Goal: Navigation & Orientation: Find specific page/section

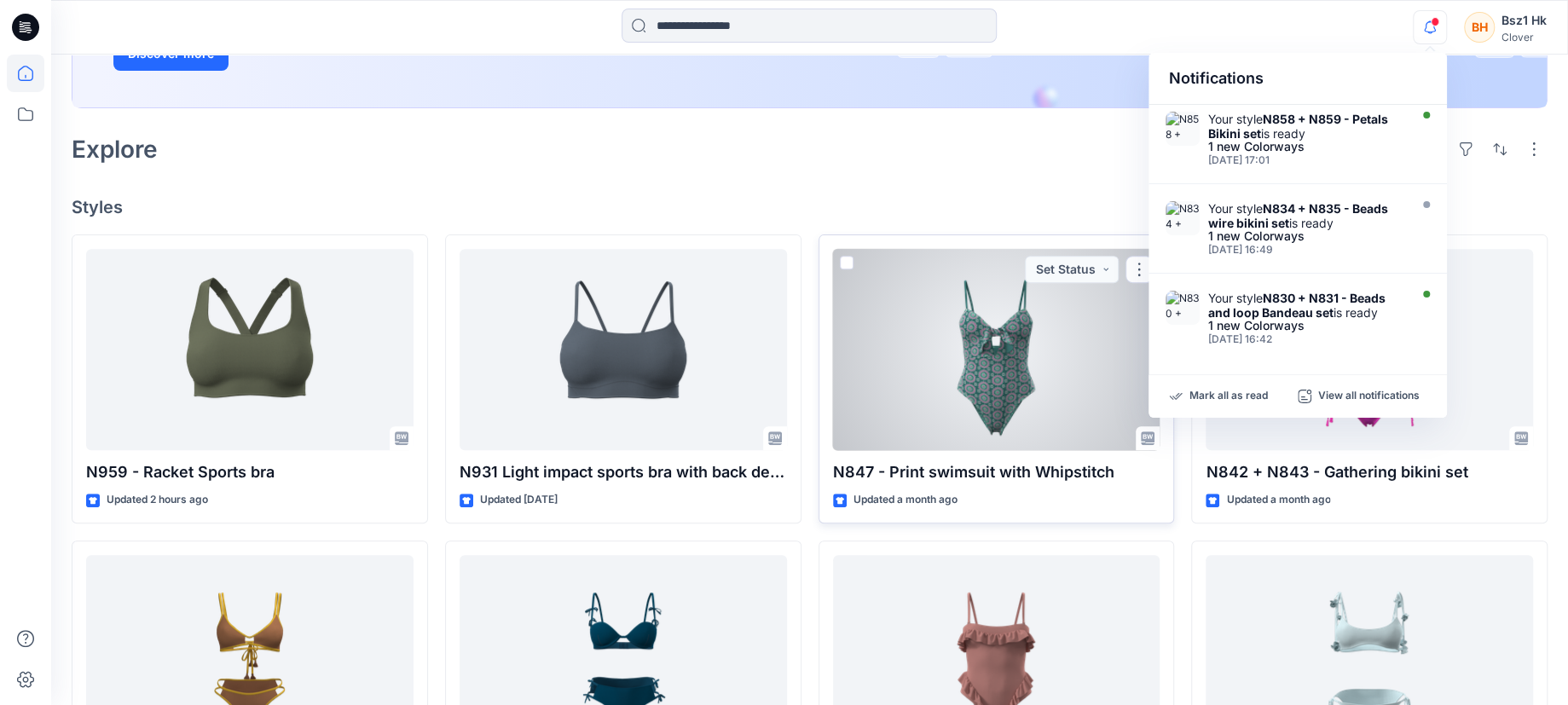
scroll to position [238, 0]
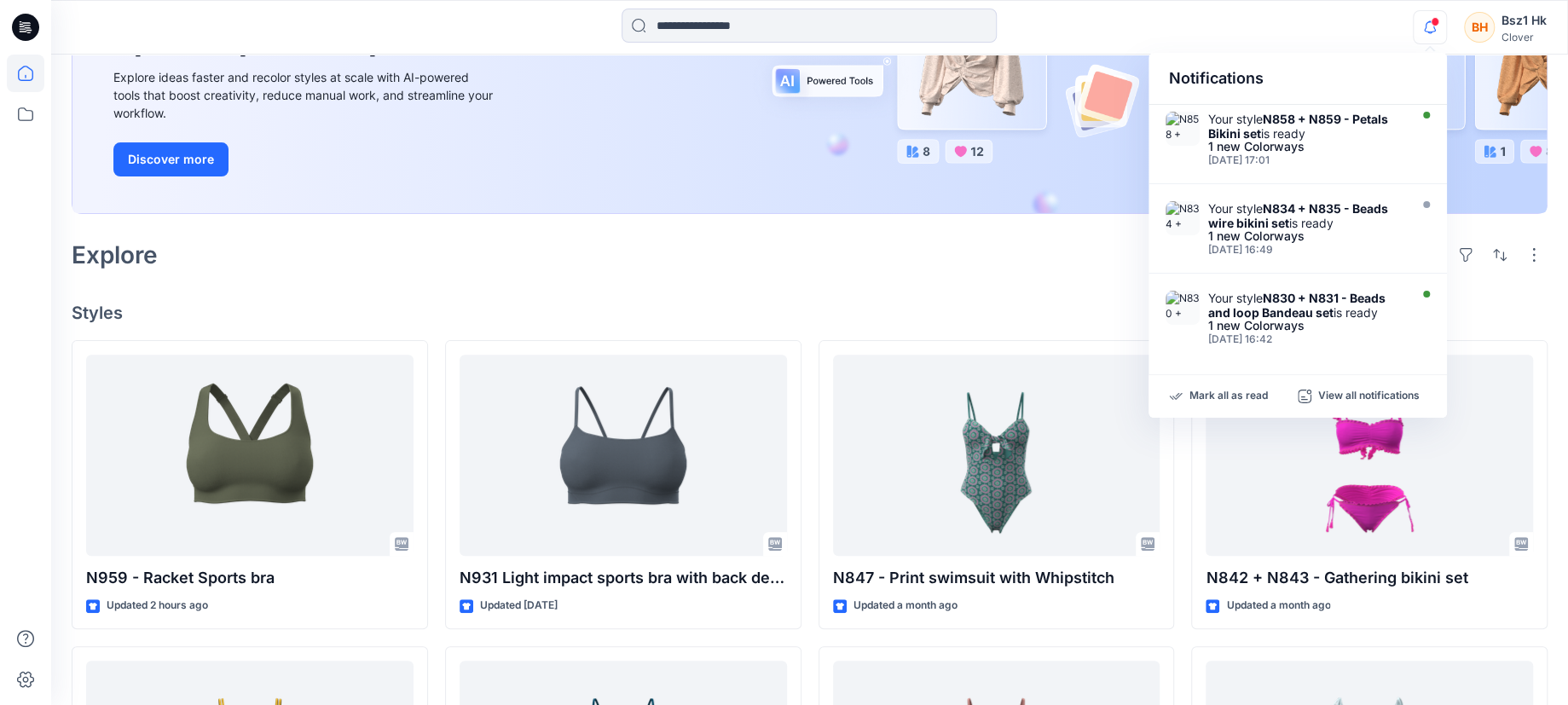
click at [1435, 28] on icon "button" at bounding box center [1430, 27] width 33 height 34
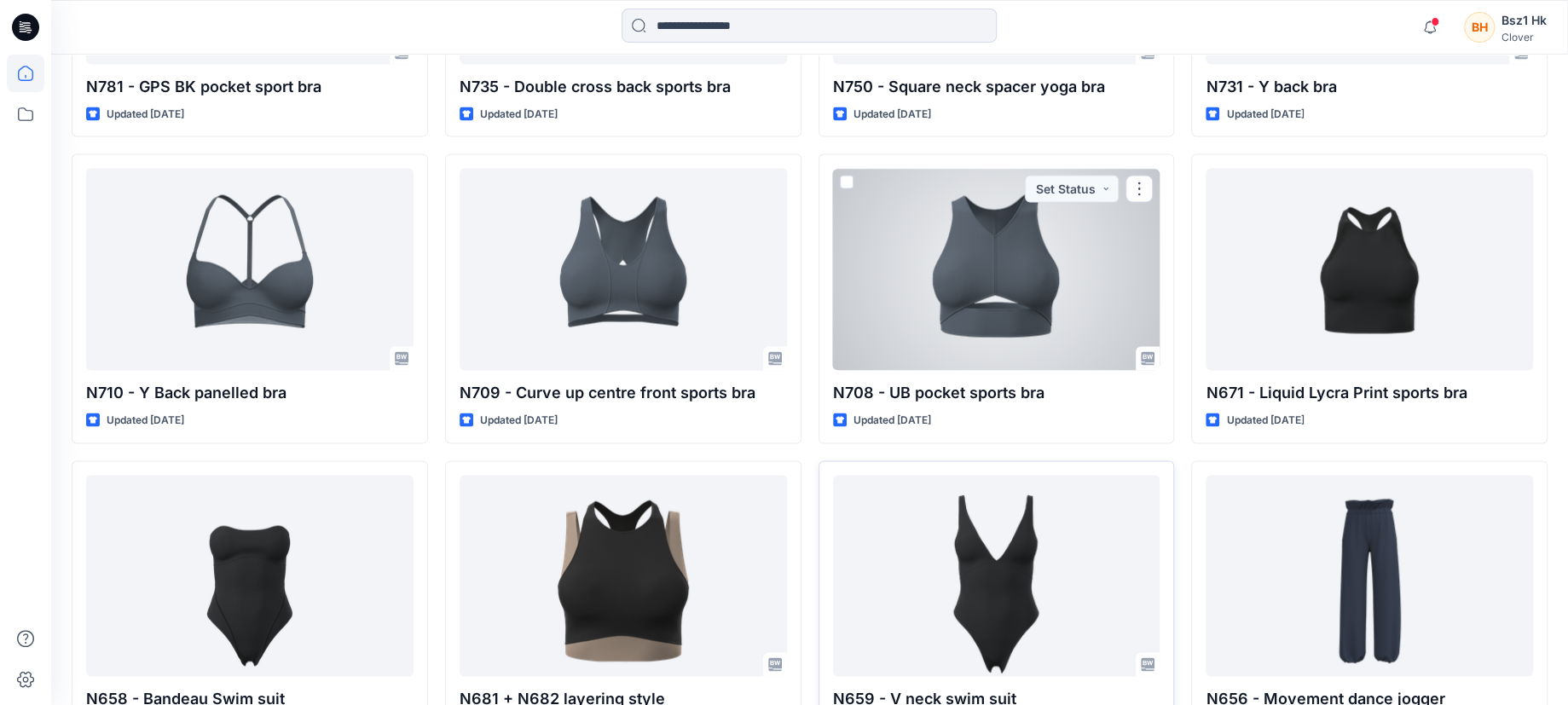
scroll to position [2557, 0]
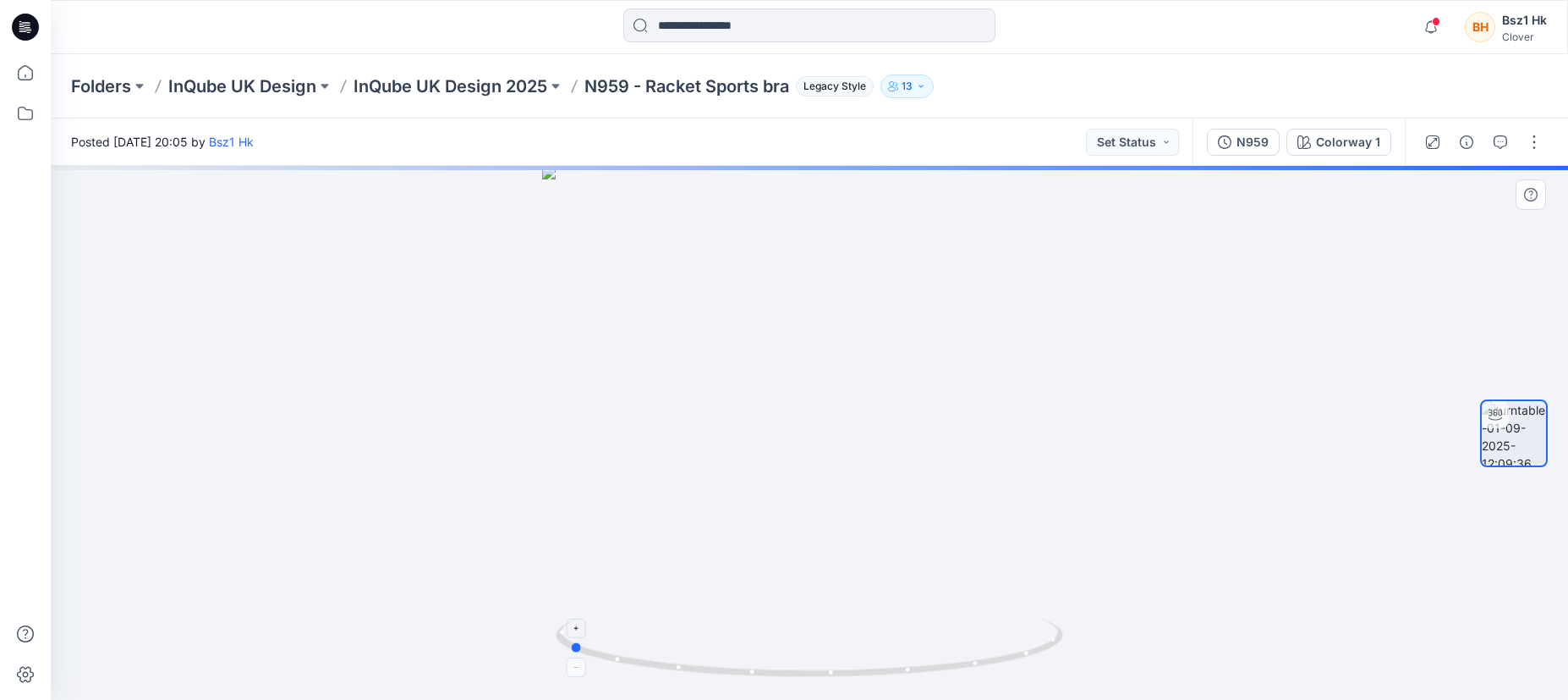
drag, startPoint x: 1013, startPoint y: 662, endPoint x: 772, endPoint y: 642, distance: 241.8
click at [772, 642] on icon at bounding box center [811, 649] width 511 height 64
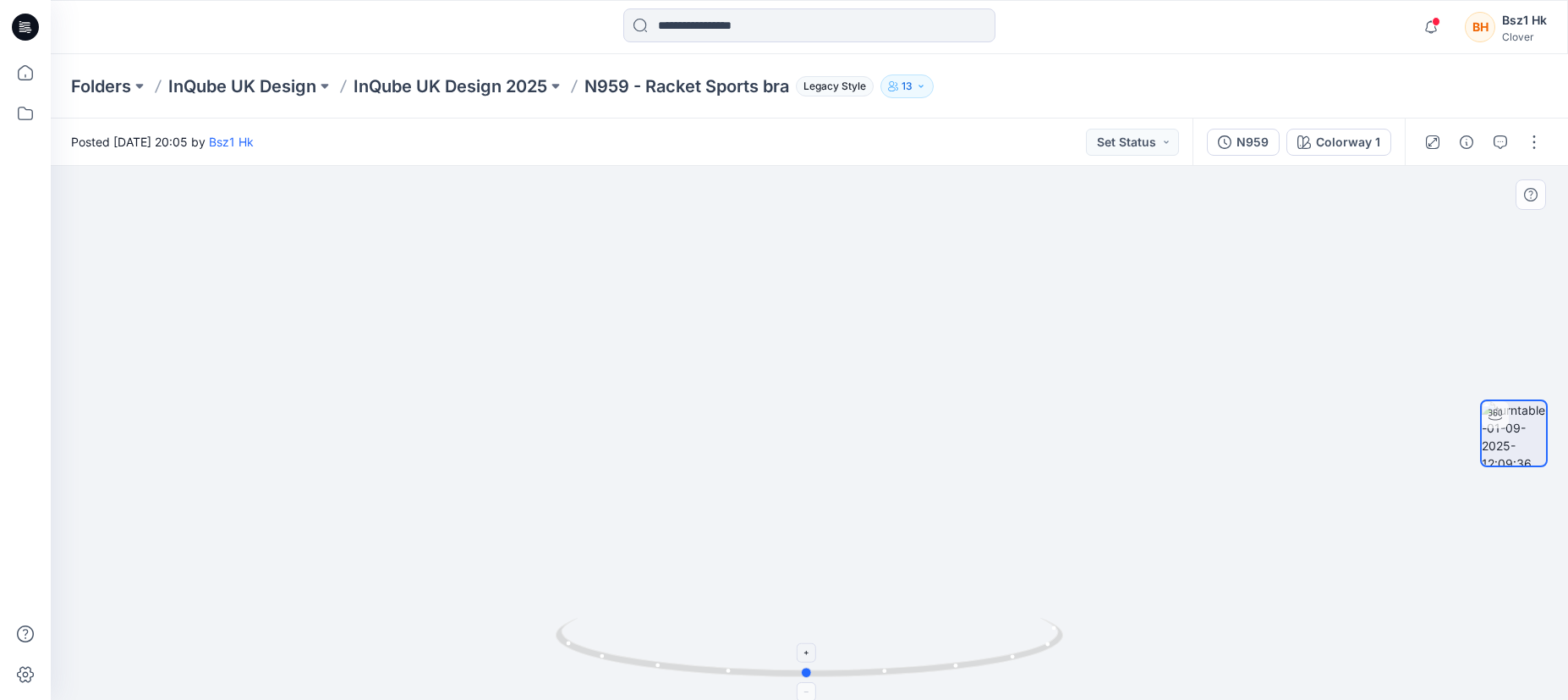
drag, startPoint x: 1037, startPoint y: 653, endPoint x: 771, endPoint y: 658, distance: 266.0
click at [771, 658] on icon at bounding box center [811, 649] width 511 height 64
click at [98, 87] on p "Folders" at bounding box center [101, 85] width 60 height 24
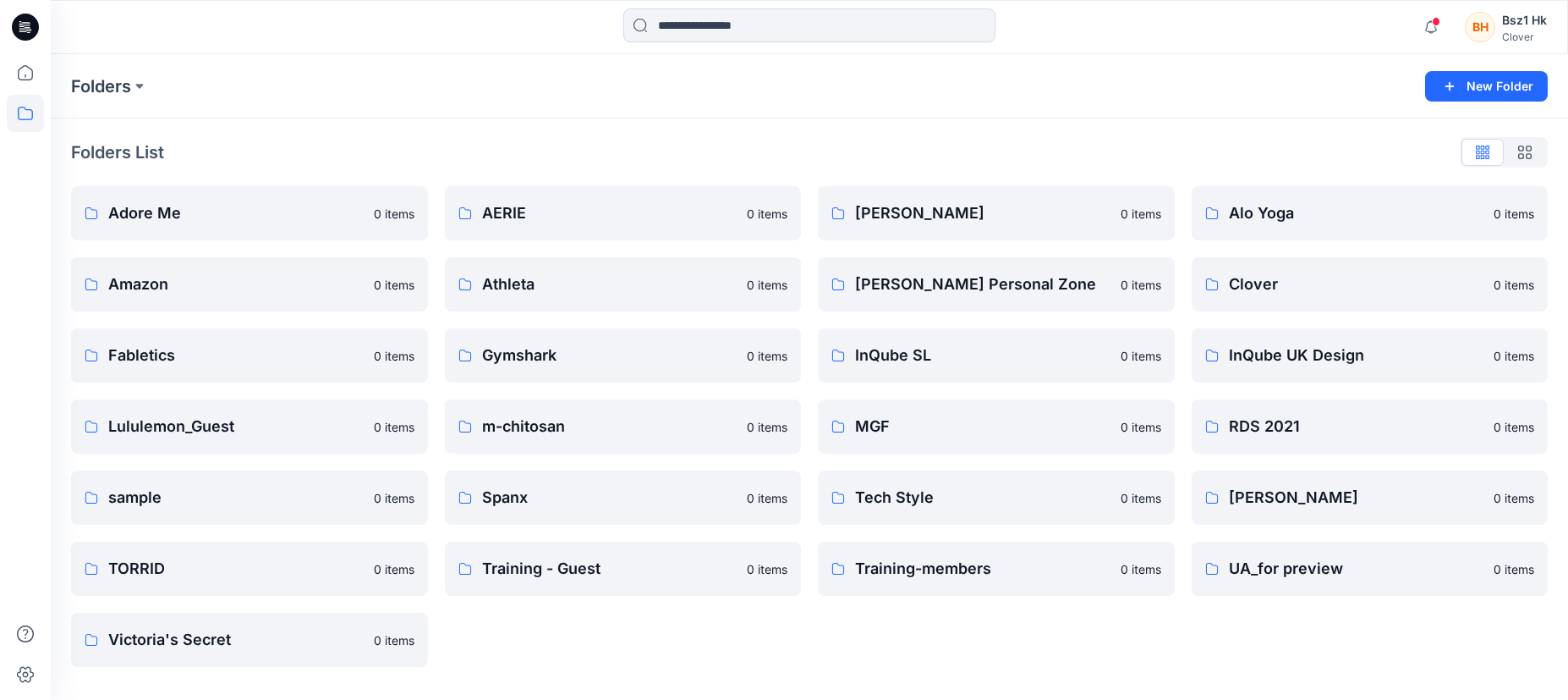
click at [26, 19] on icon at bounding box center [25, 27] width 27 height 27
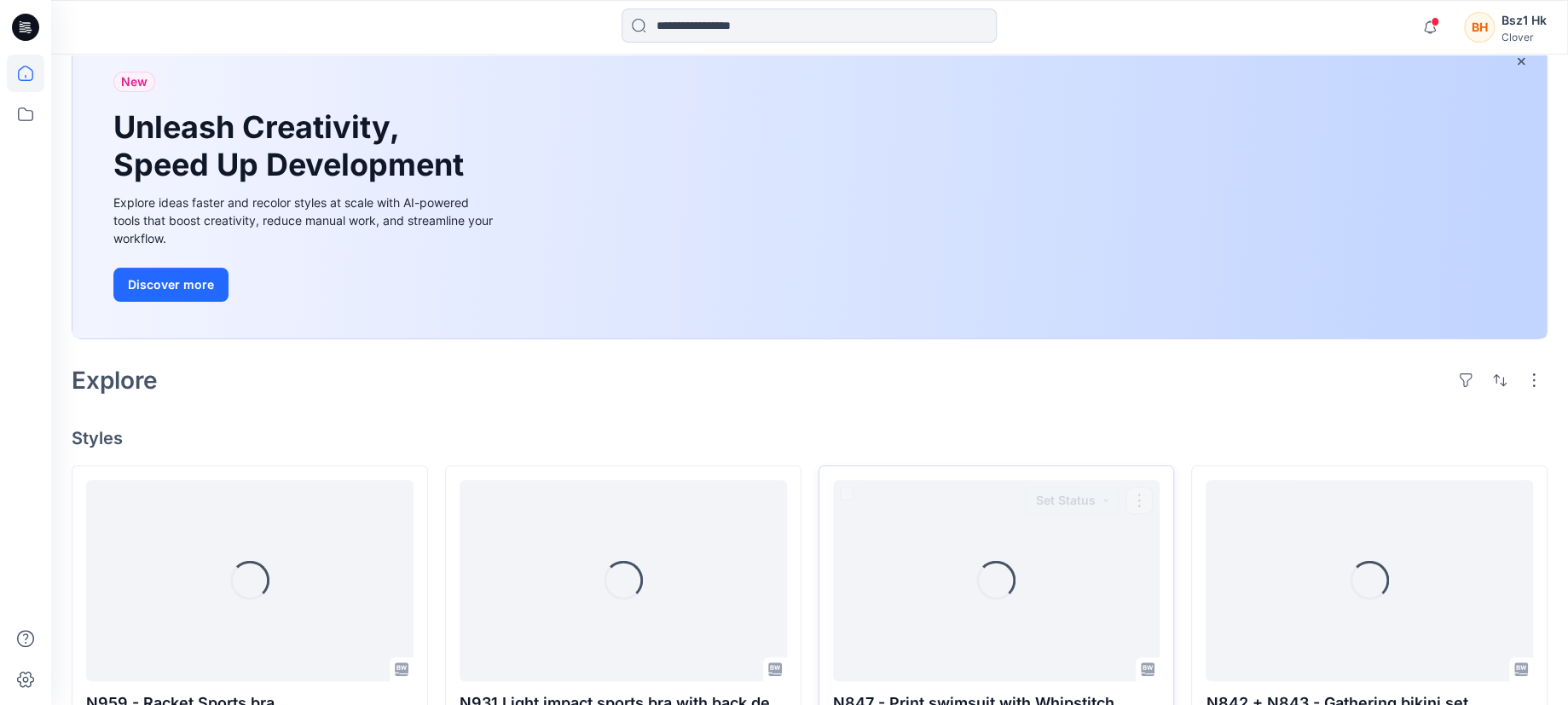
scroll to position [255, 0]
